Goal: Find specific page/section: Find specific page/section

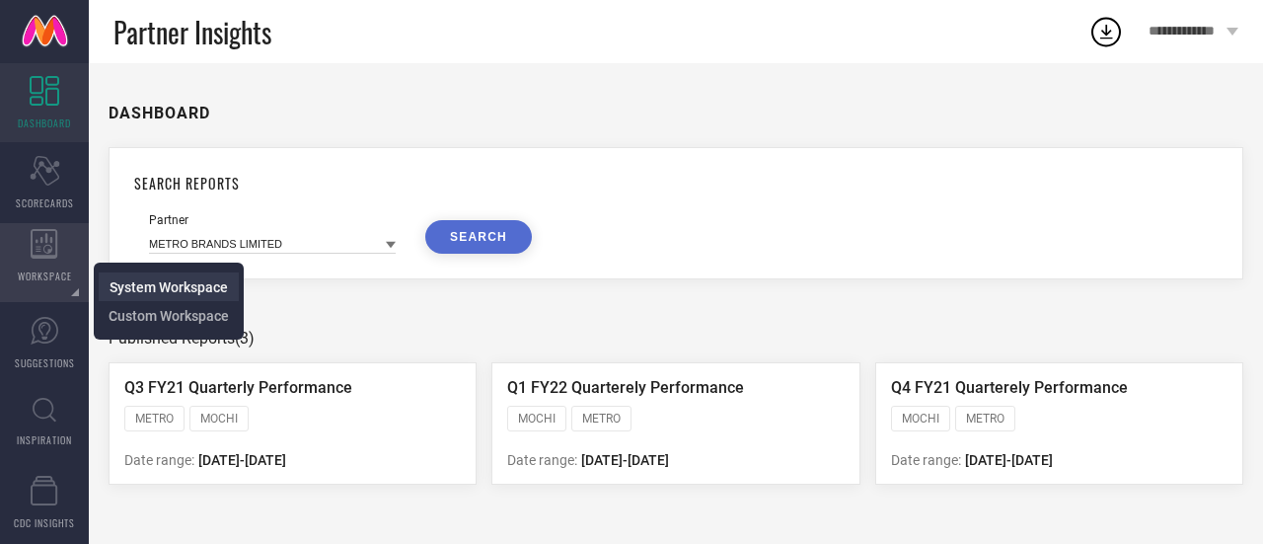
click at [167, 281] on span "System Workspace" at bounding box center [169, 287] width 118 height 16
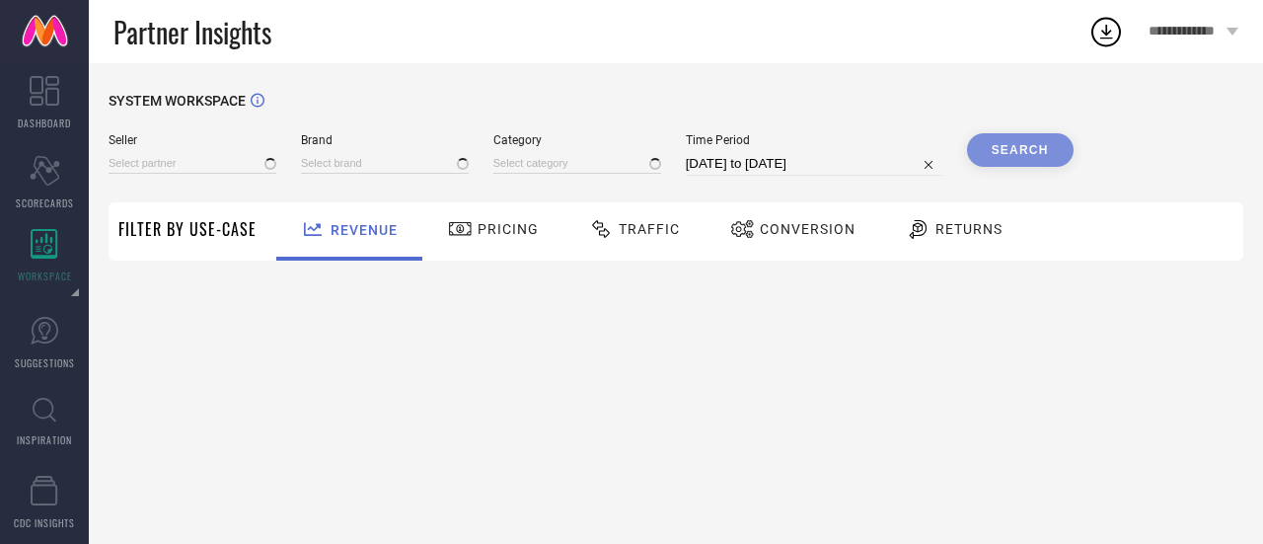
type input "1 STOP FASHION"
type input "All"
click at [184, 167] on input at bounding box center [193, 163] width 168 height 21
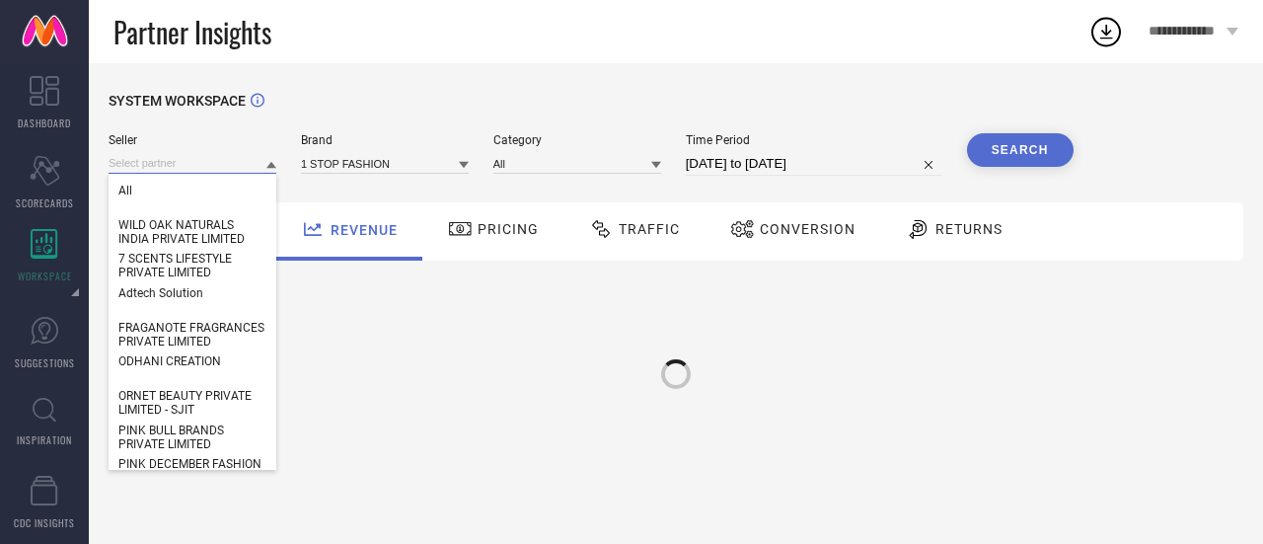
paste input "Radhu & Kabby"
type input "Radhu & Kabby"
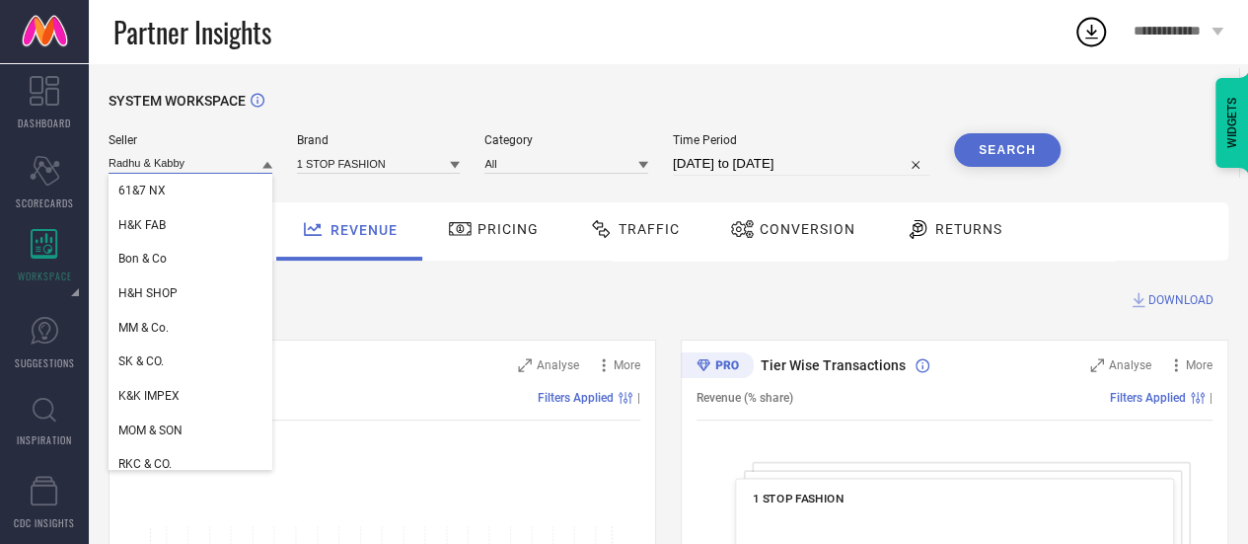
click at [224, 169] on input "Radhu & Kabby" at bounding box center [191, 163] width 164 height 21
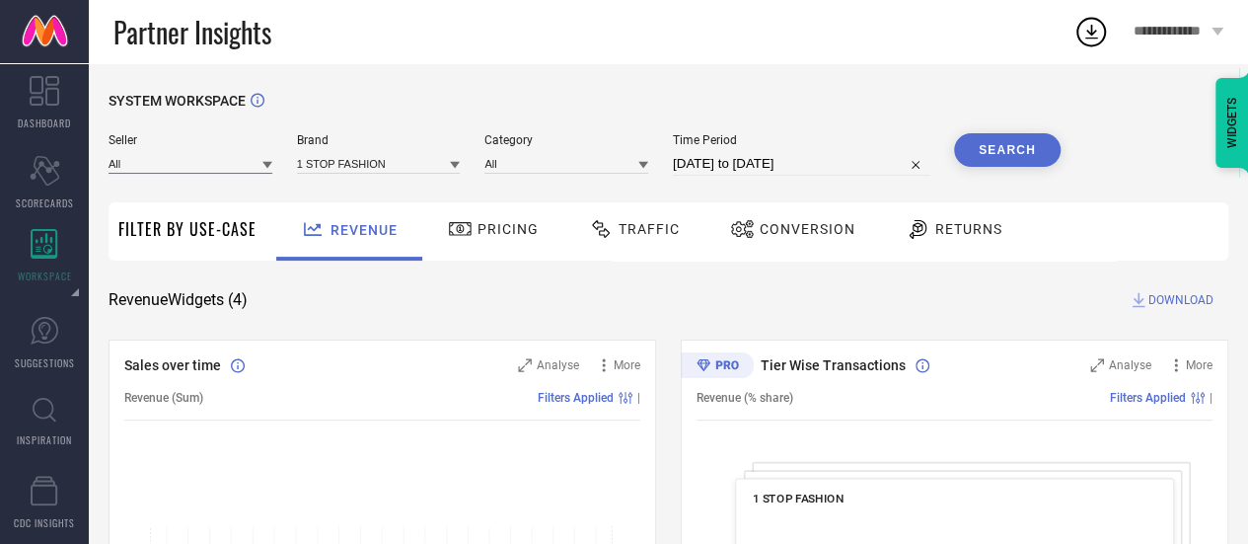
click at [220, 170] on input at bounding box center [191, 163] width 164 height 21
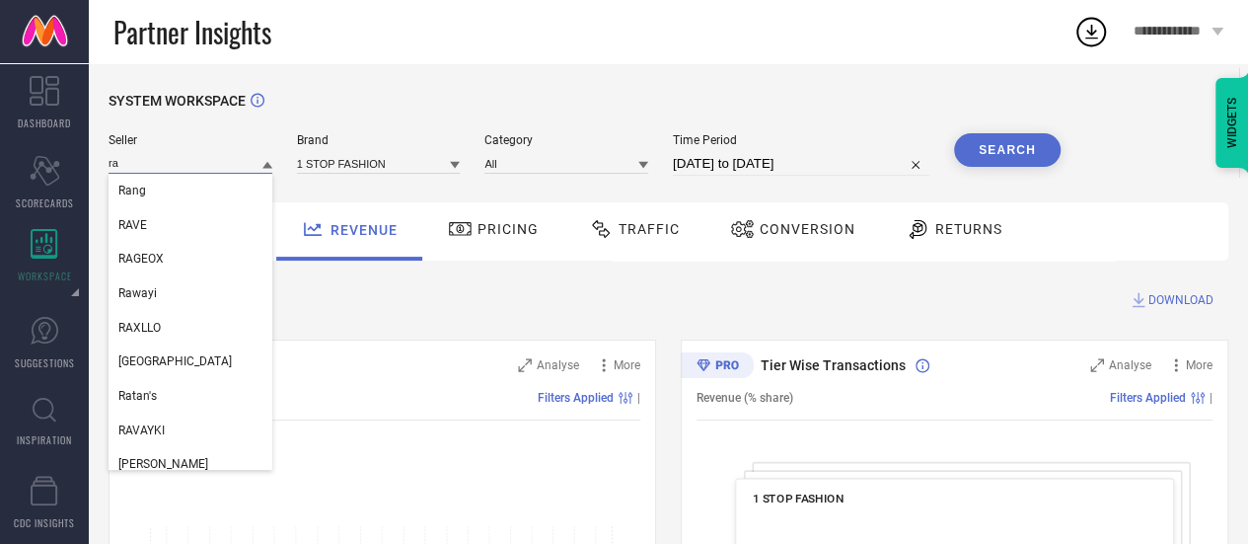
type input "r"
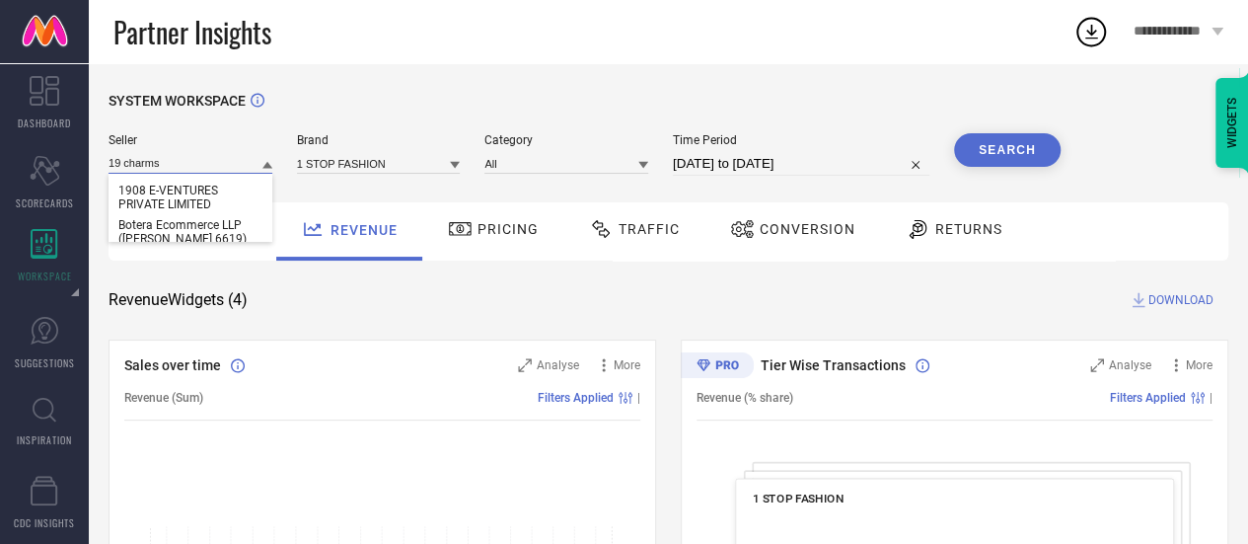
type input "19 charms"
click at [215, 174] on input "19 charms" at bounding box center [191, 163] width 164 height 21
click at [215, 174] on input at bounding box center [191, 163] width 164 height 21
paste input "19 CHARMS"
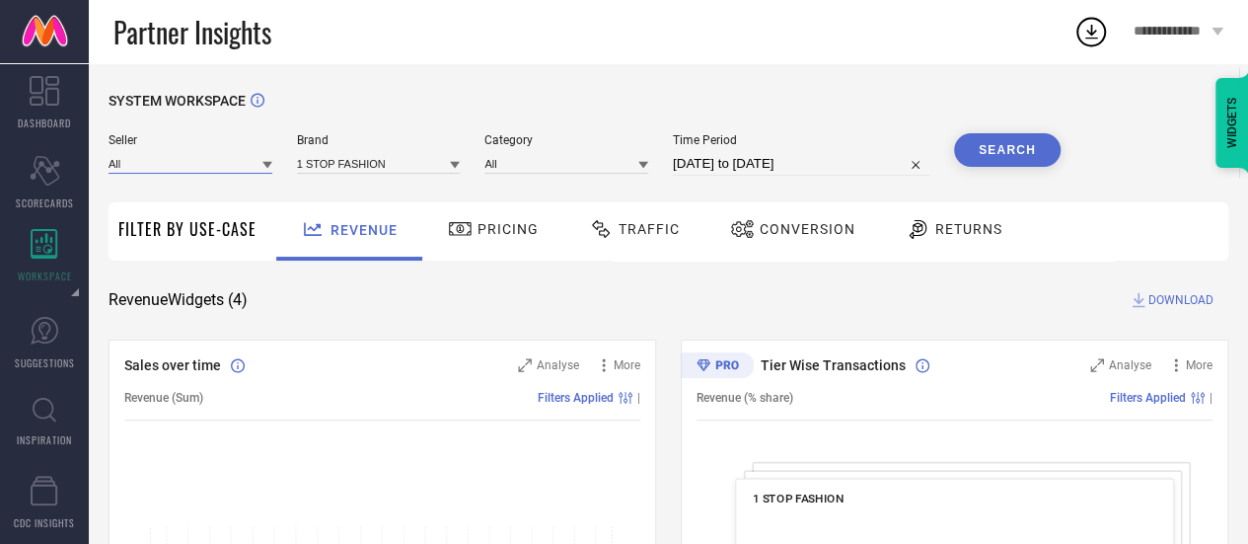
type input "19 CHARMS"
click at [259, 167] on input "19 CHARMS" at bounding box center [191, 163] width 164 height 21
